Goal: Find specific page/section: Find specific page/section

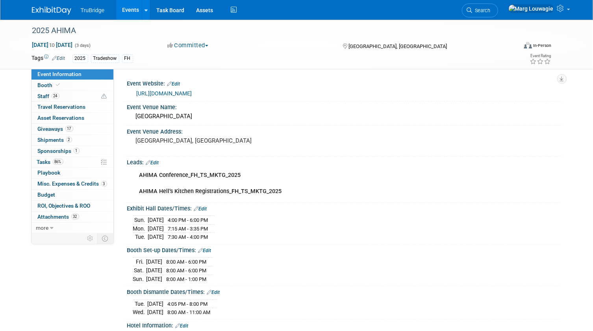
click at [491, 11] on span "Search" at bounding box center [482, 10] width 18 height 6
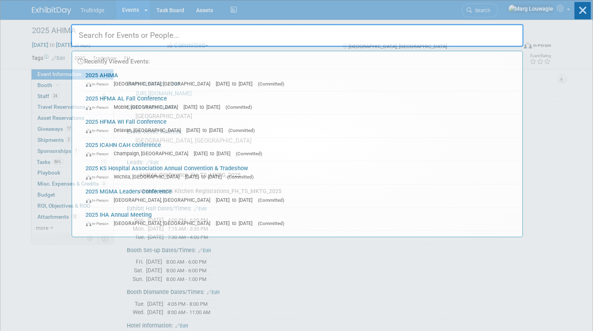
click at [504, 35] on input "text" at bounding box center [297, 35] width 453 height 23
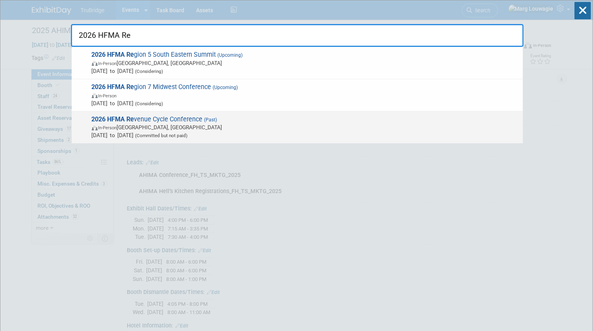
type input "2026 HFMA Re"
click at [178, 130] on span "In-Person [GEOGRAPHIC_DATA], [GEOGRAPHIC_DATA]" at bounding box center [305, 127] width 427 height 8
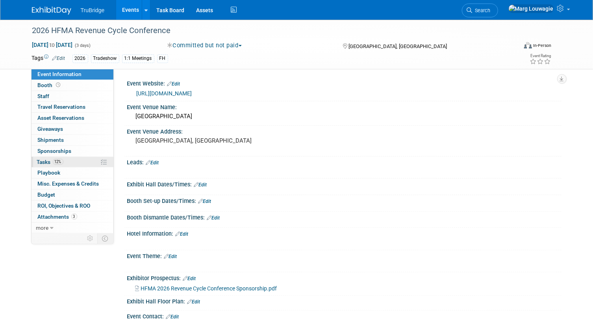
click at [45, 162] on span "Tasks 12%" at bounding box center [50, 162] width 26 height 6
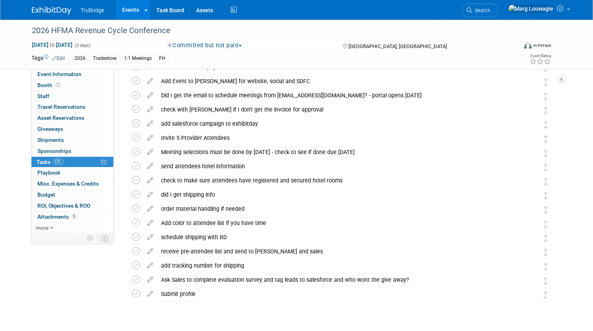
scroll to position [217, 0]
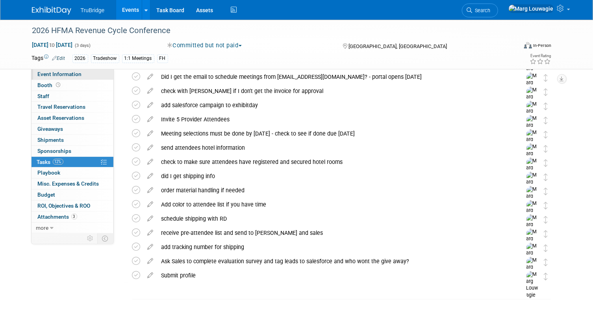
click at [74, 74] on span "Event Information" at bounding box center [60, 74] width 44 height 6
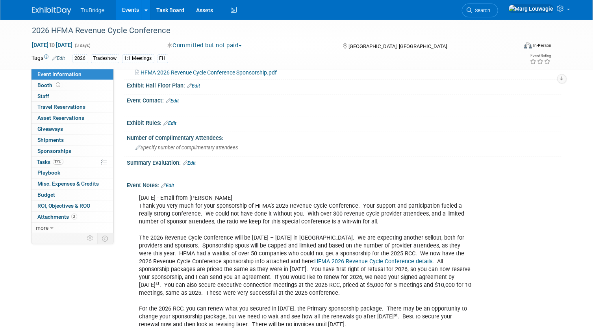
scroll to position [159, 0]
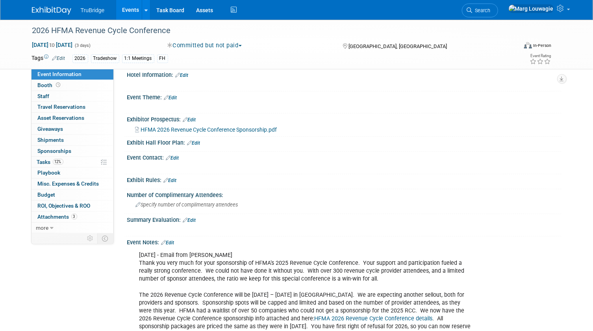
click at [173, 240] on link "Edit" at bounding box center [168, 243] width 13 height 6
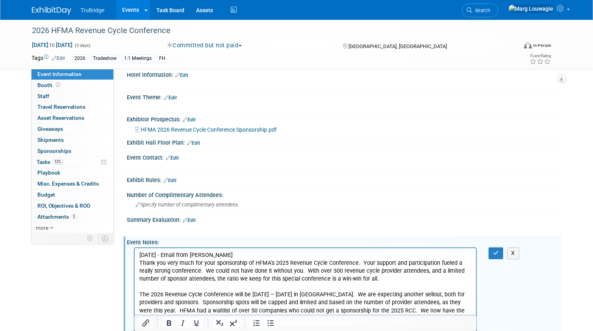
scroll to position [0, 0]
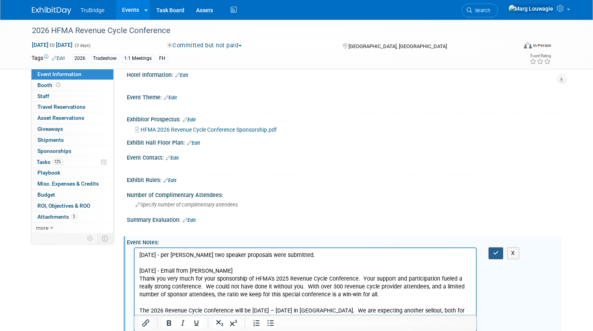
click at [496, 247] on button "button" at bounding box center [496, 252] width 15 height 11
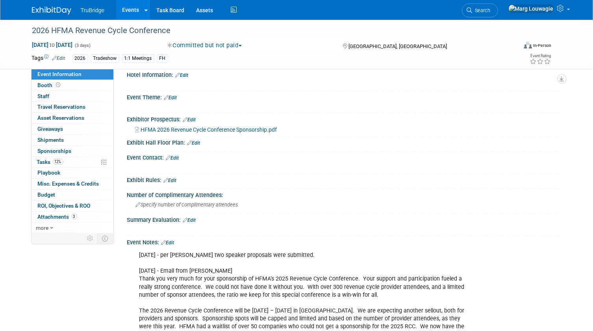
click at [498, 10] on link "Search" at bounding box center [480, 11] width 36 height 14
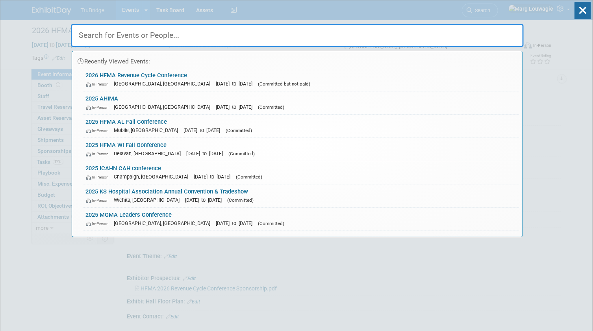
click at [508, 32] on input "text" at bounding box center [297, 35] width 453 height 23
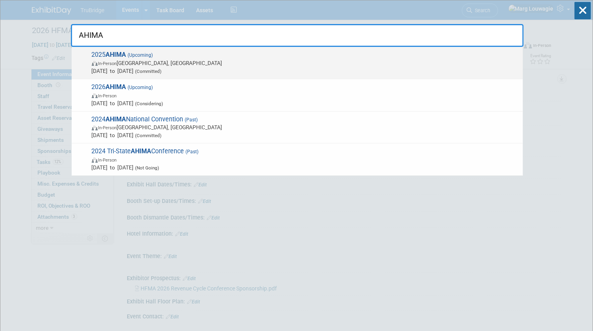
type input "AHIMA"
click at [103, 61] on span "In-Person" at bounding box center [107, 63] width 19 height 5
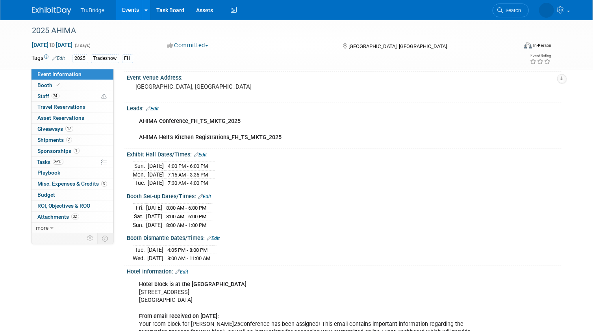
scroll to position [71, 0]
